Goal: Find specific page/section: Find specific page/section

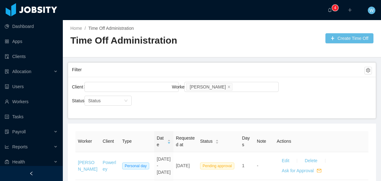
scroll to position [15, 0]
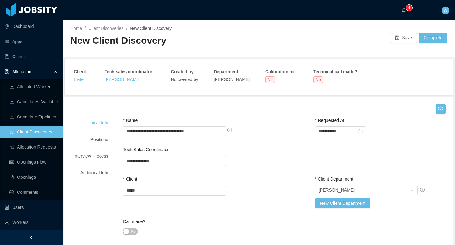
scroll to position [14, 0]
click at [33, 71] on div "Allocation" at bounding box center [31, 71] width 63 height 13
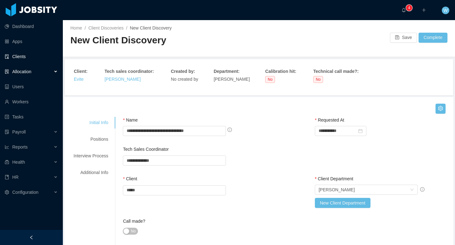
click at [27, 57] on link "Clients" at bounding box center [31, 56] width 53 height 13
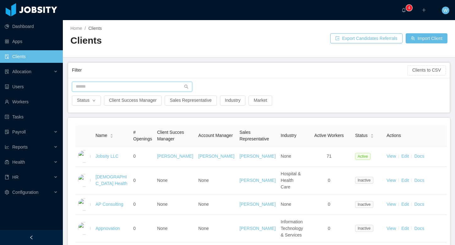
click at [117, 84] on input "text" at bounding box center [132, 87] width 120 height 10
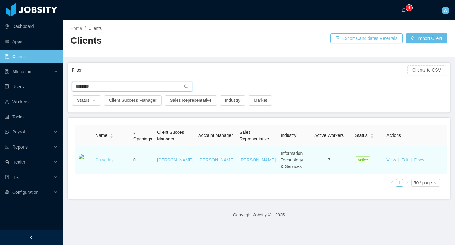
type input "********"
click at [106, 162] on link "Powerley" at bounding box center [104, 159] width 18 height 5
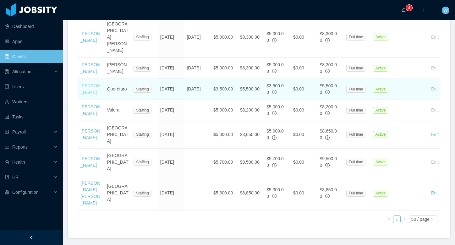
scroll to position [265, 0]
